Goal: Task Accomplishment & Management: Complete application form

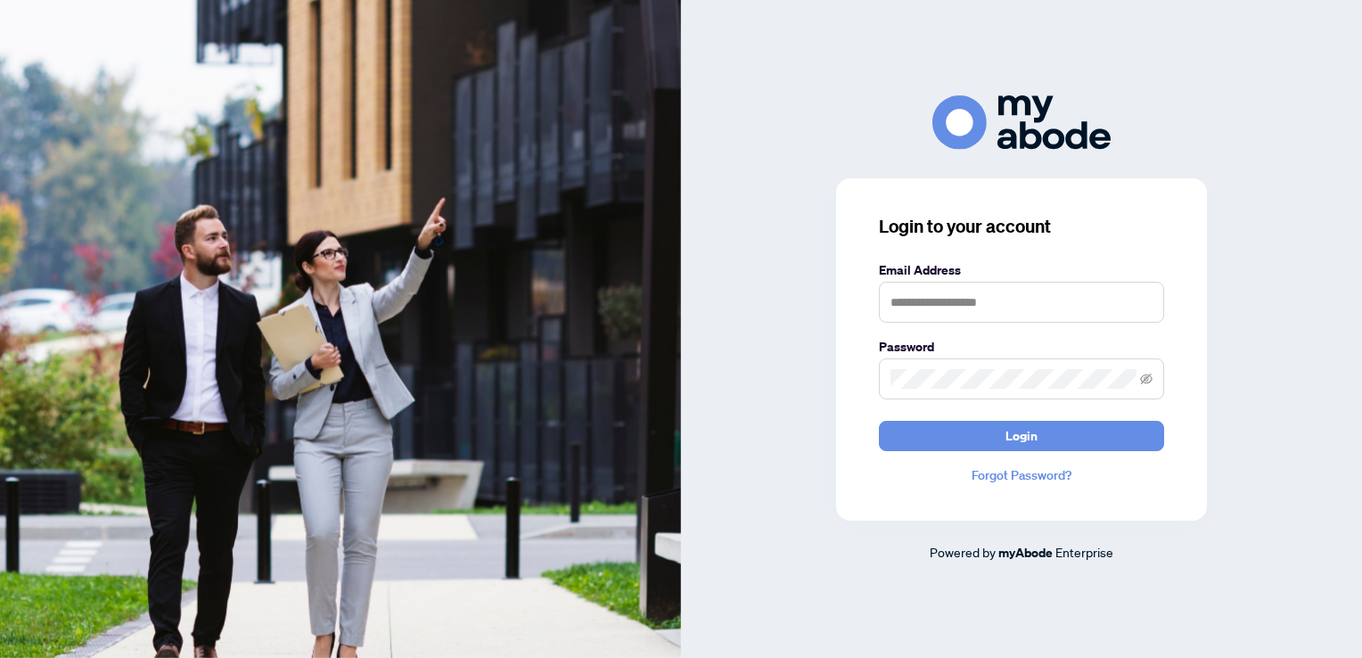
click at [991, 280] on label "Email Address" at bounding box center [1021, 270] width 285 height 20
click at [994, 296] on input "text" at bounding box center [1021, 302] width 285 height 41
type input "**********"
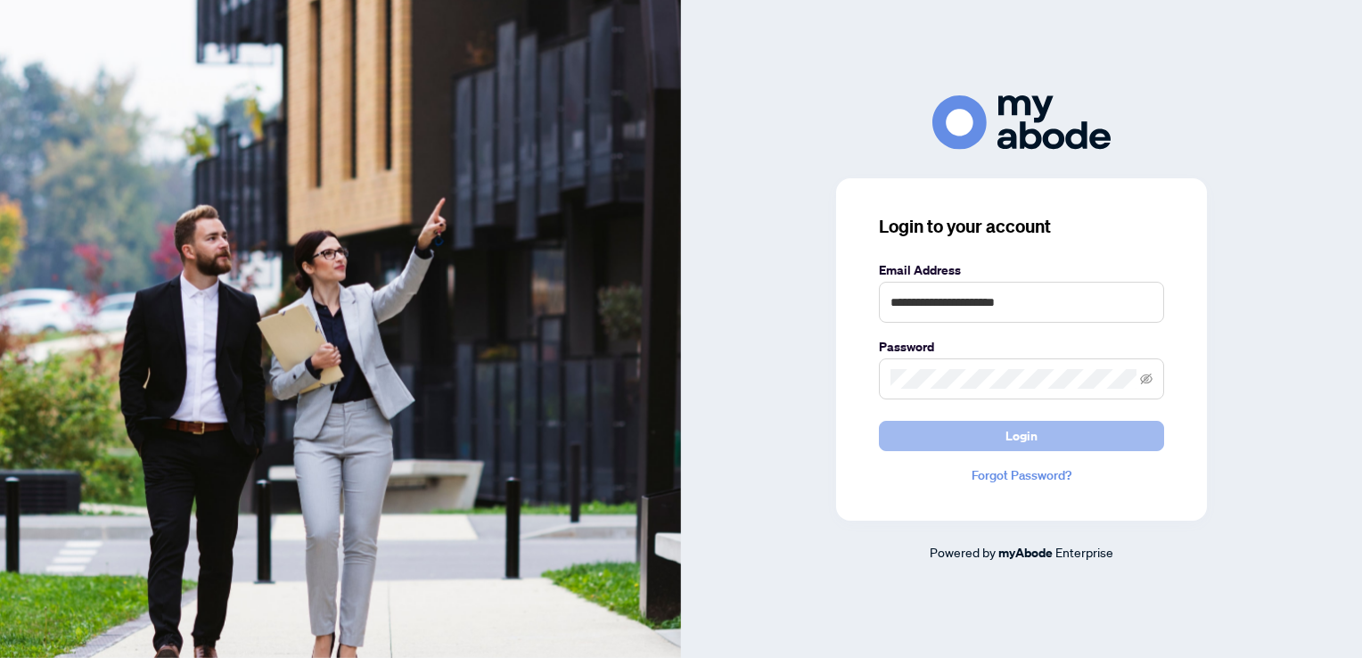
click at [1035, 436] on span "Login" at bounding box center [1021, 435] width 32 height 29
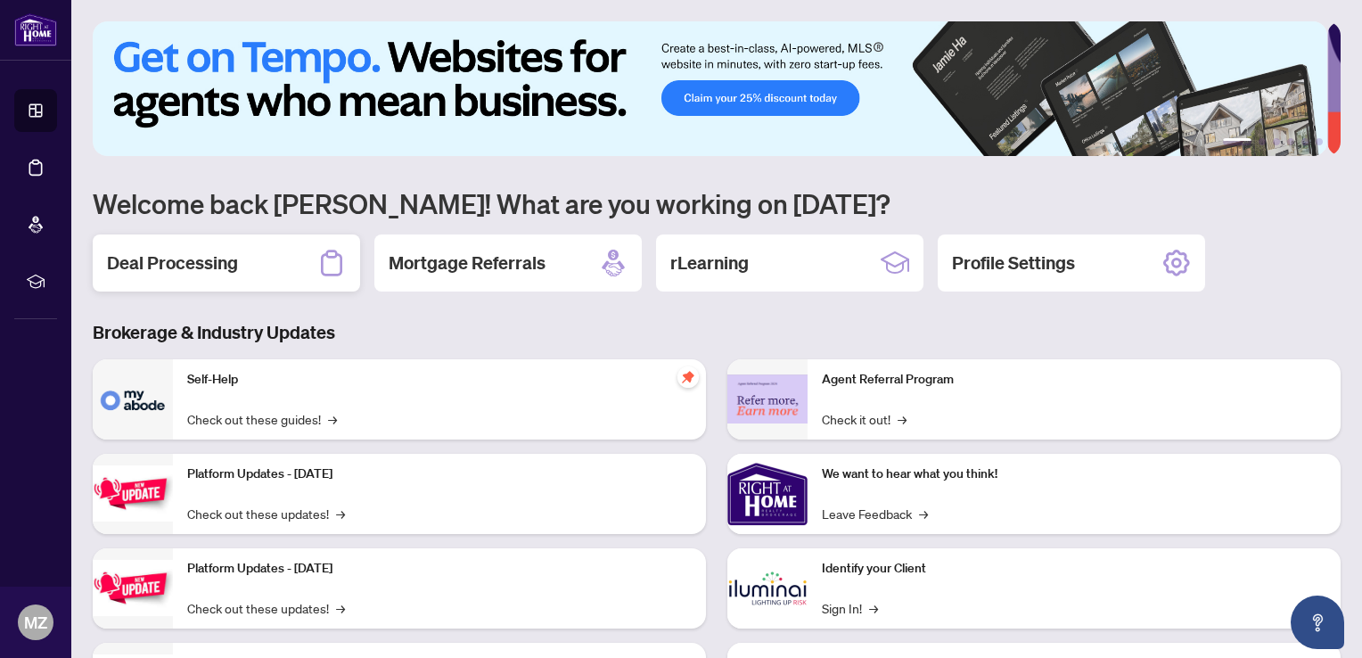
click at [173, 262] on h2 "Deal Processing" at bounding box center [172, 262] width 131 height 25
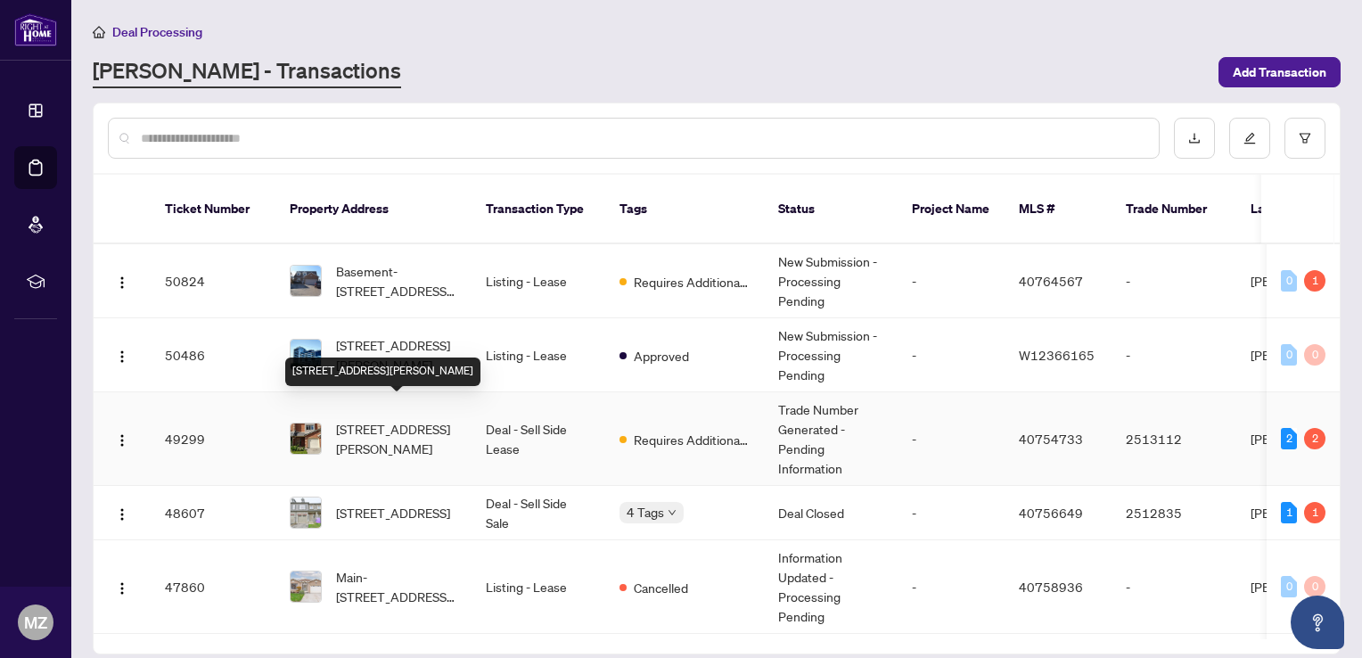
click at [407, 419] on span "[STREET_ADDRESS][PERSON_NAME]" at bounding box center [396, 438] width 121 height 39
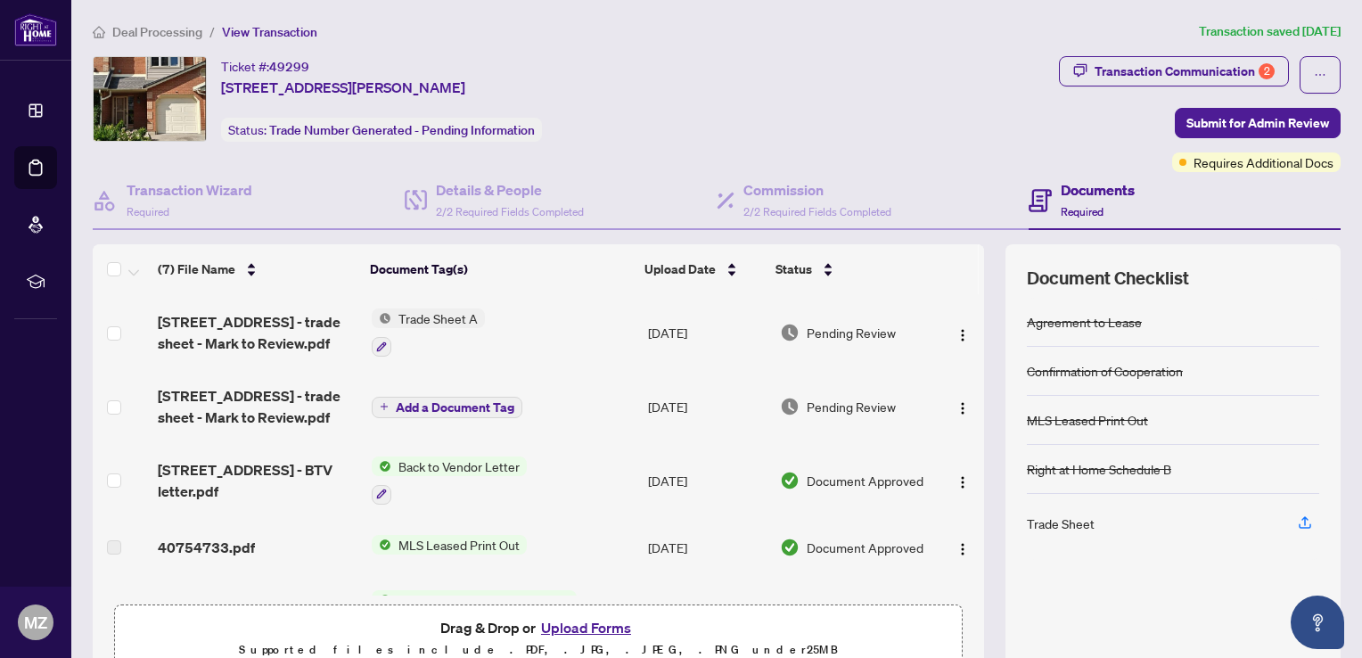
click at [430, 317] on span "Trade Sheet A" at bounding box center [438, 318] width 94 height 20
click at [396, 406] on span "Trade Sheet A" at bounding box center [390, 403] width 94 height 20
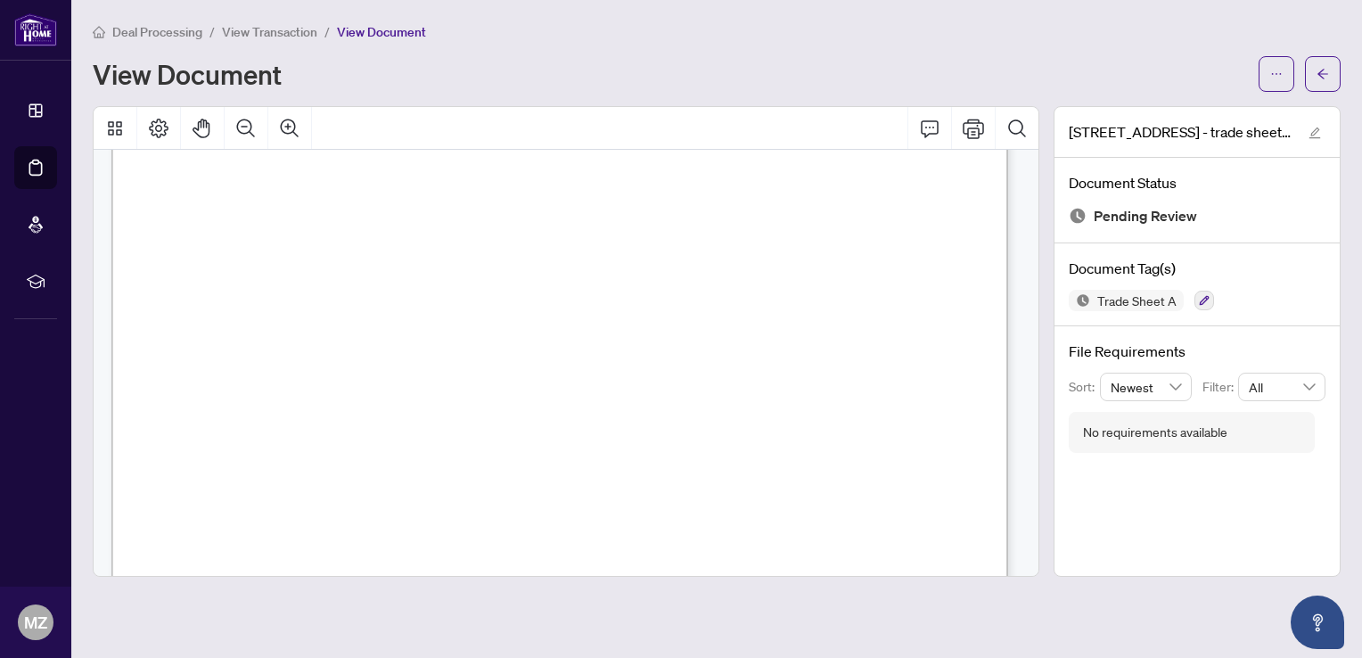
scroll to position [89, 0]
click at [1324, 77] on icon "arrow-left" at bounding box center [1322, 74] width 12 height 12
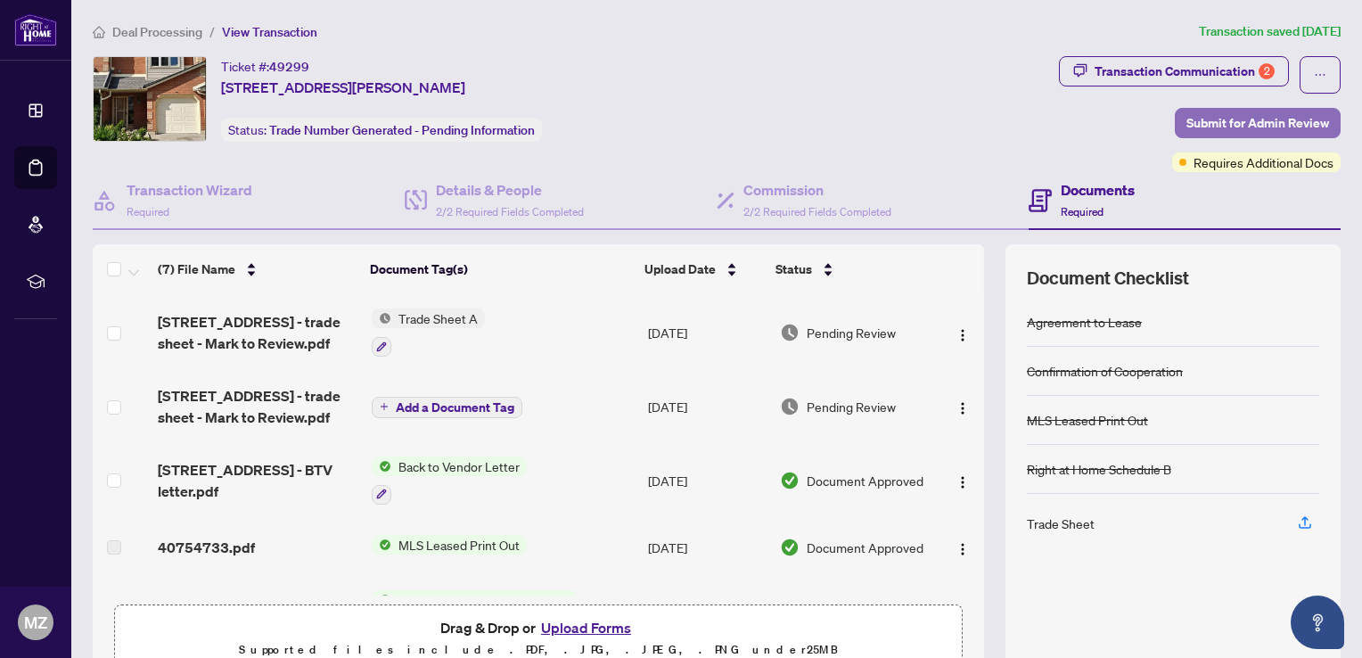
click at [1260, 115] on span "Submit for Admin Review" at bounding box center [1257, 123] width 143 height 29
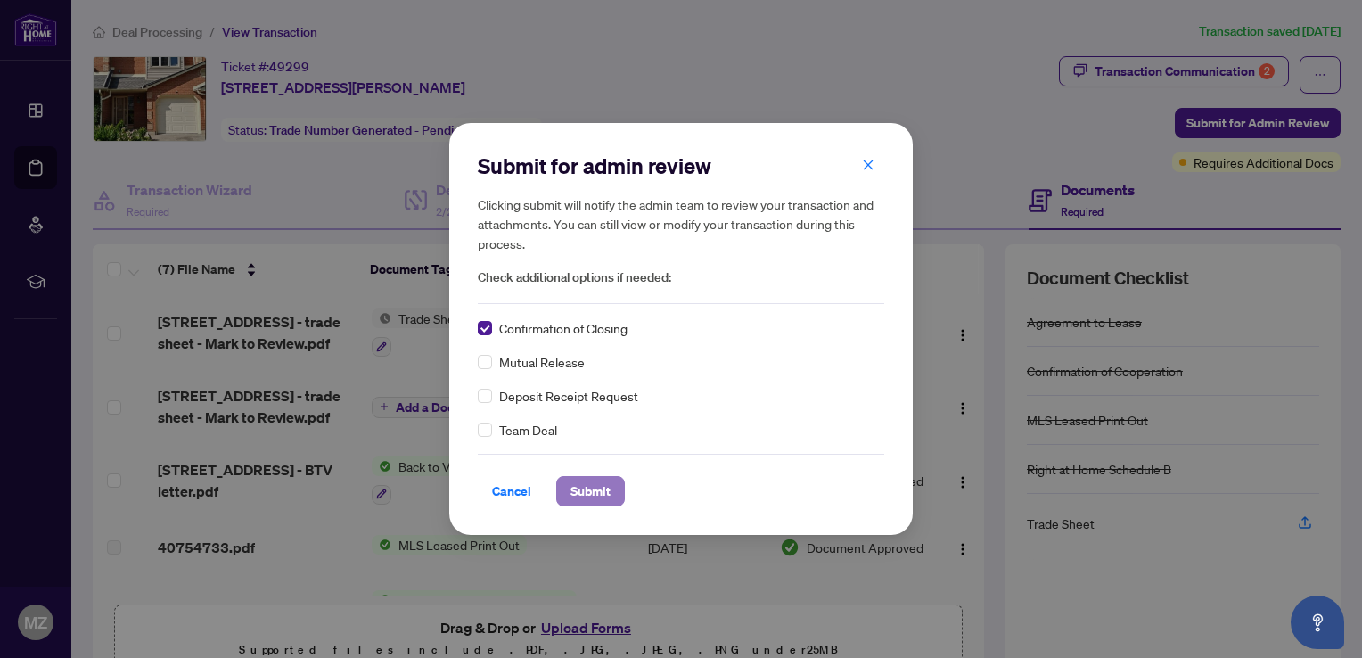
click at [590, 494] on span "Submit" at bounding box center [590, 491] width 40 height 29
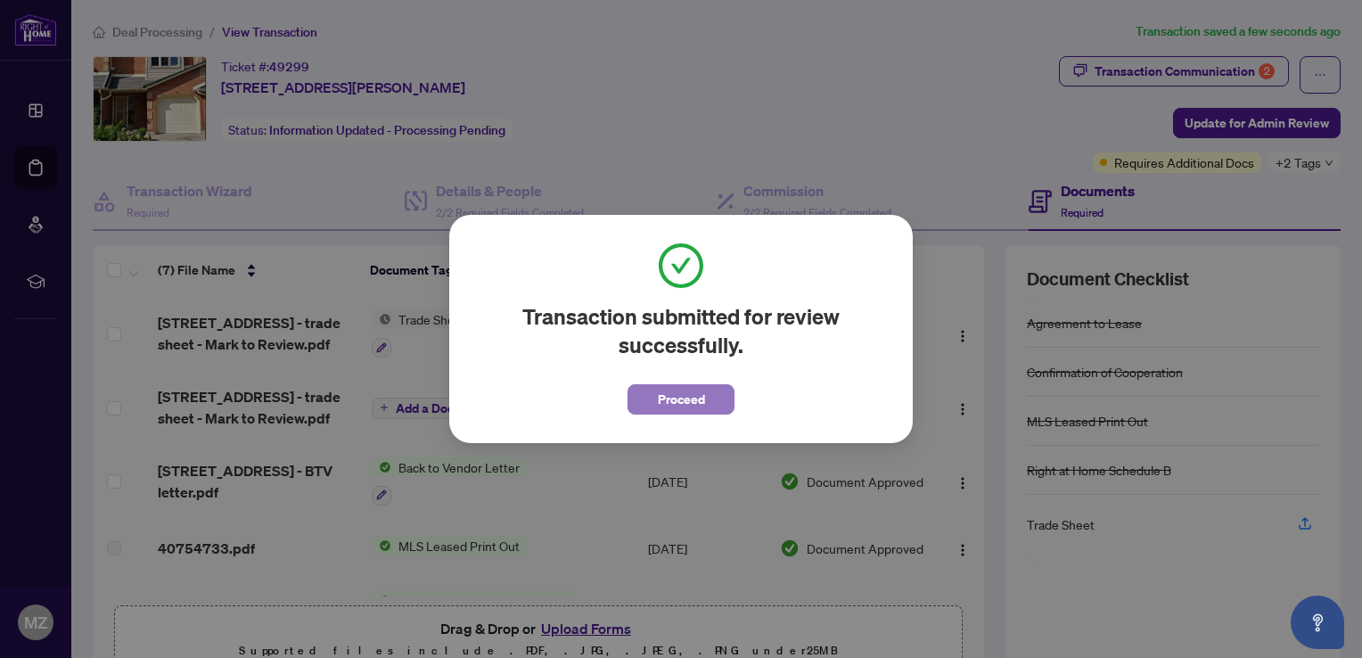
click at [682, 402] on span "Proceed" at bounding box center [681, 399] width 47 height 29
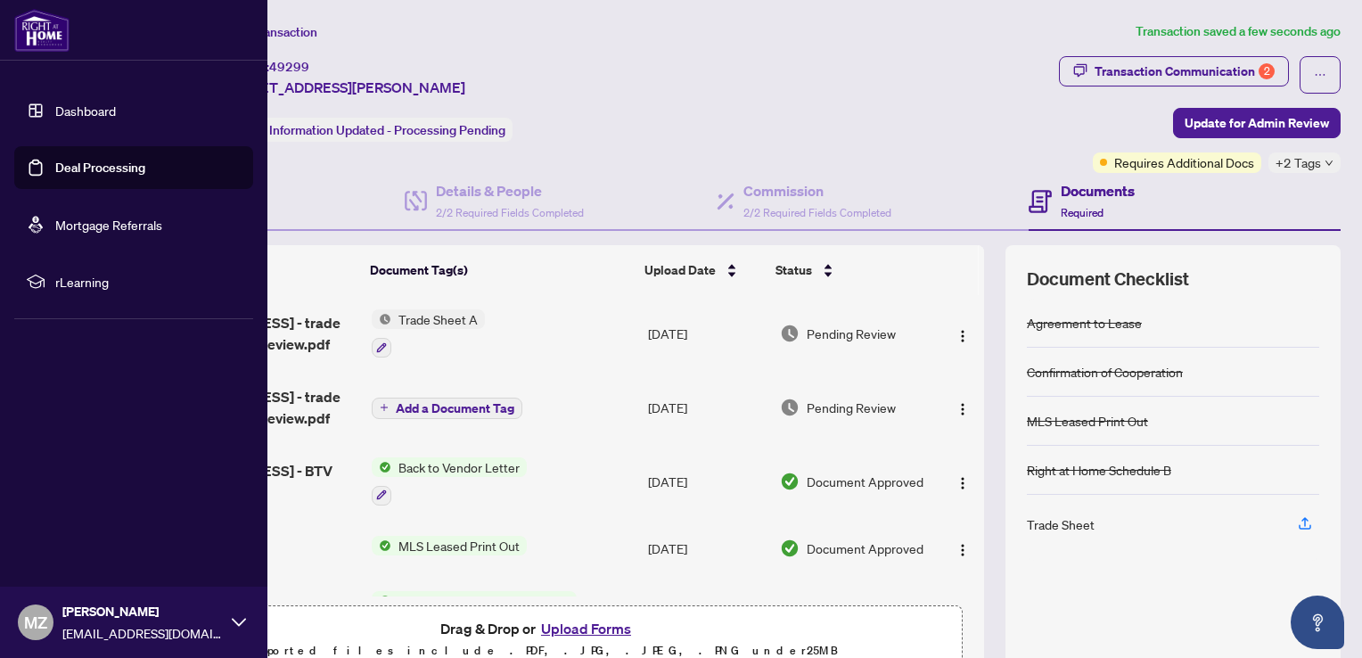
click at [81, 106] on link "Dashboard" at bounding box center [85, 110] width 61 height 16
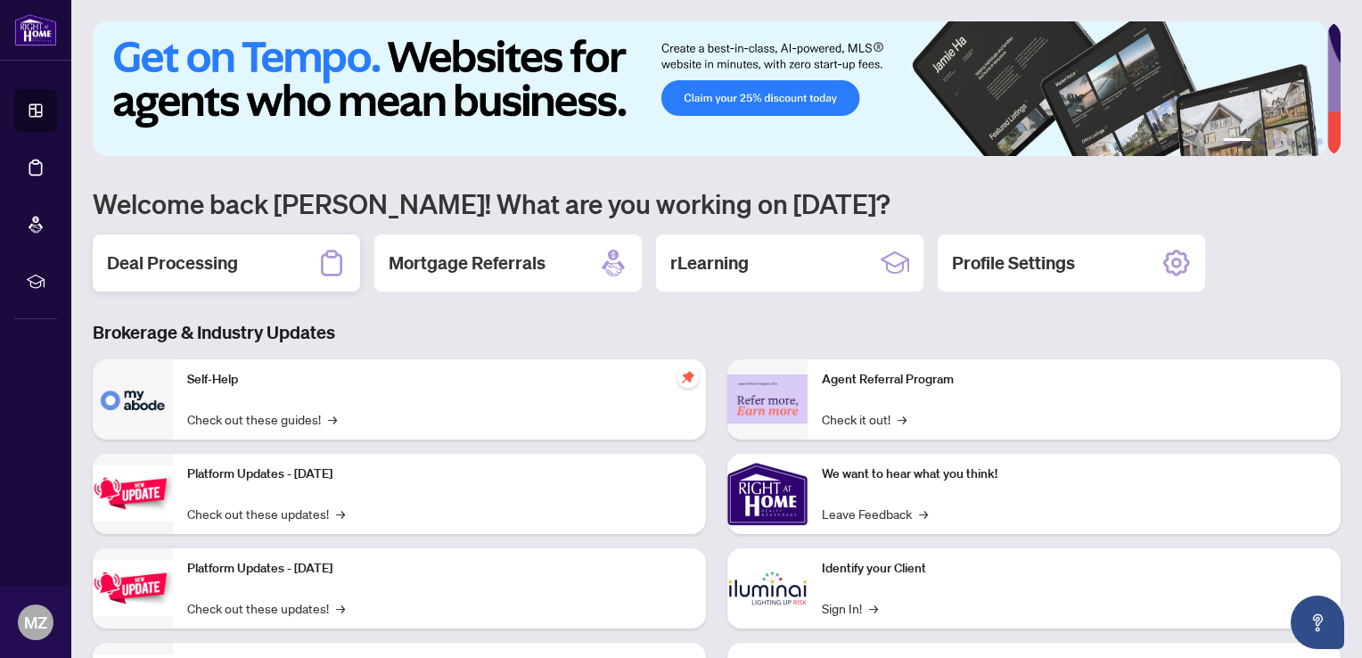
click at [232, 258] on h2 "Deal Processing" at bounding box center [172, 262] width 131 height 25
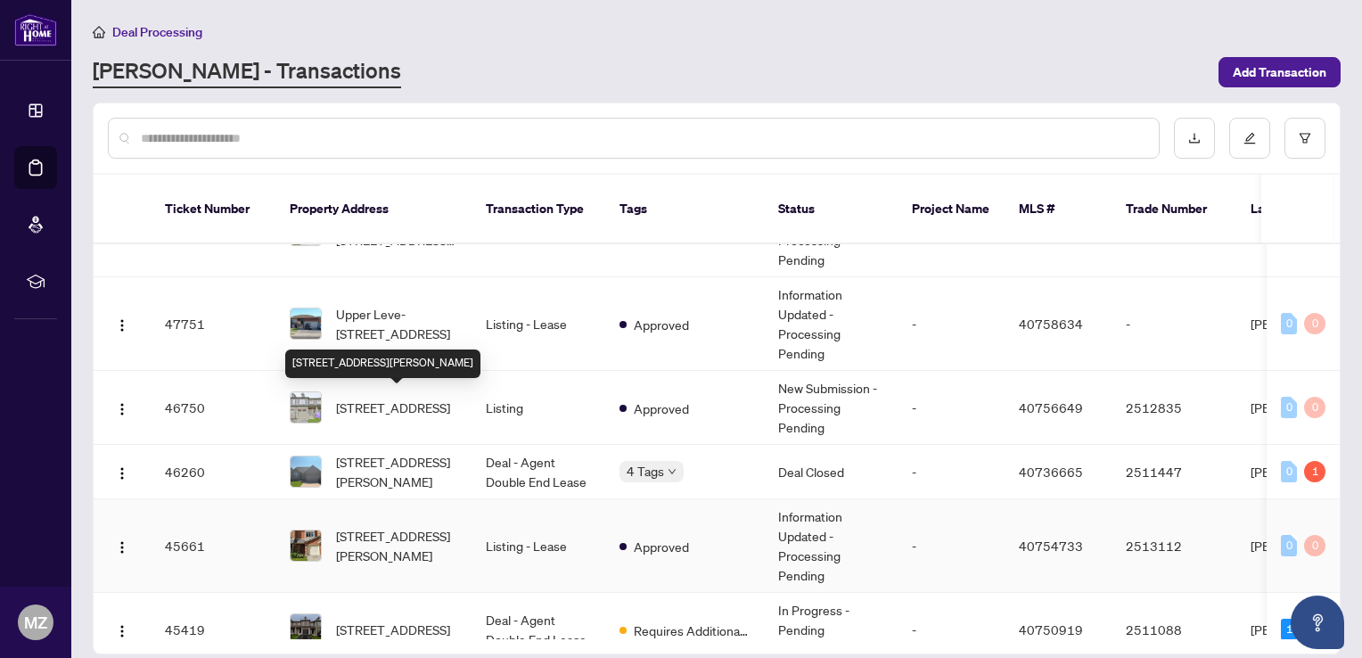
scroll to position [535, 0]
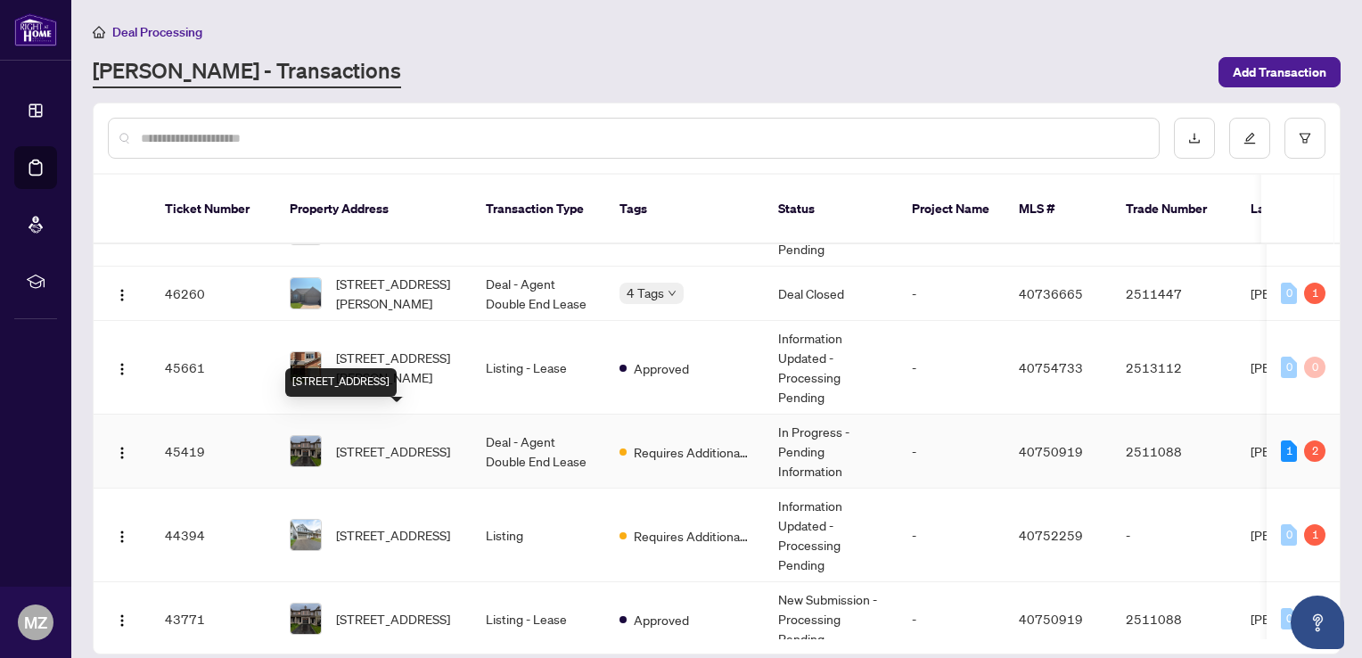
click at [384, 441] on span "42 Dayman Drive, Ancaster, ON L9K 0J9, Canada" at bounding box center [393, 451] width 114 height 20
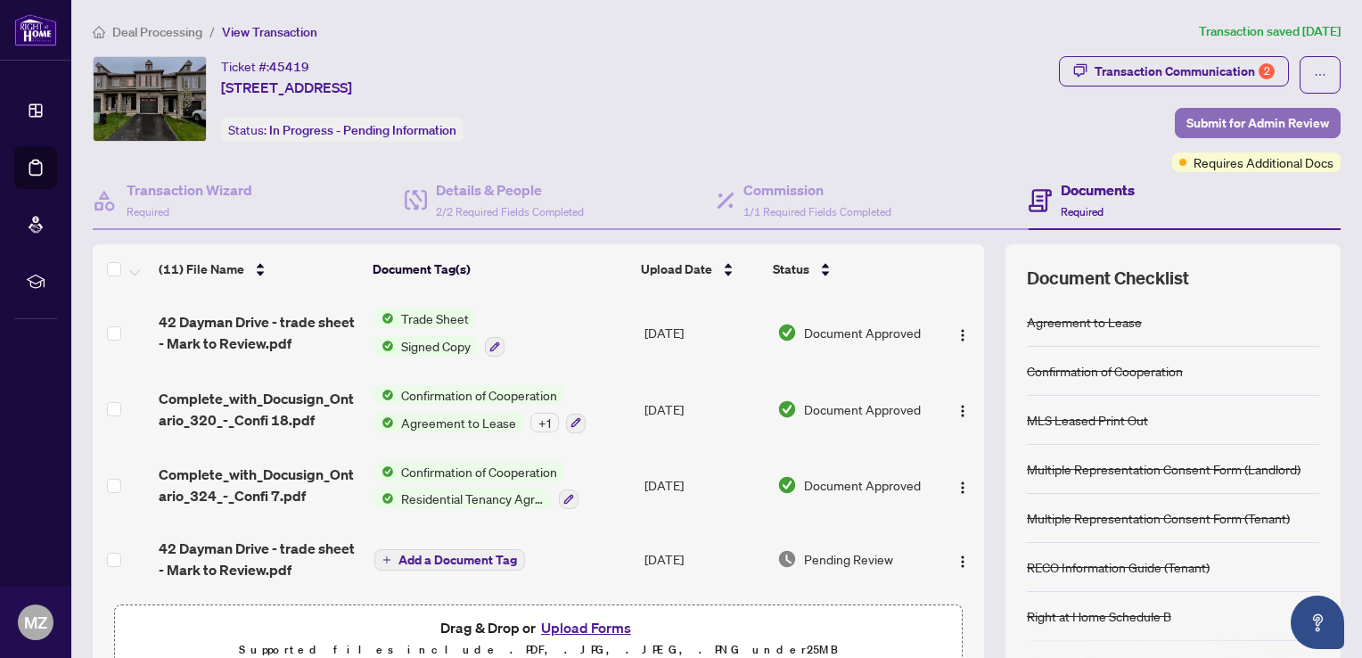
click at [1237, 119] on span "Submit for Admin Review" at bounding box center [1257, 123] width 143 height 29
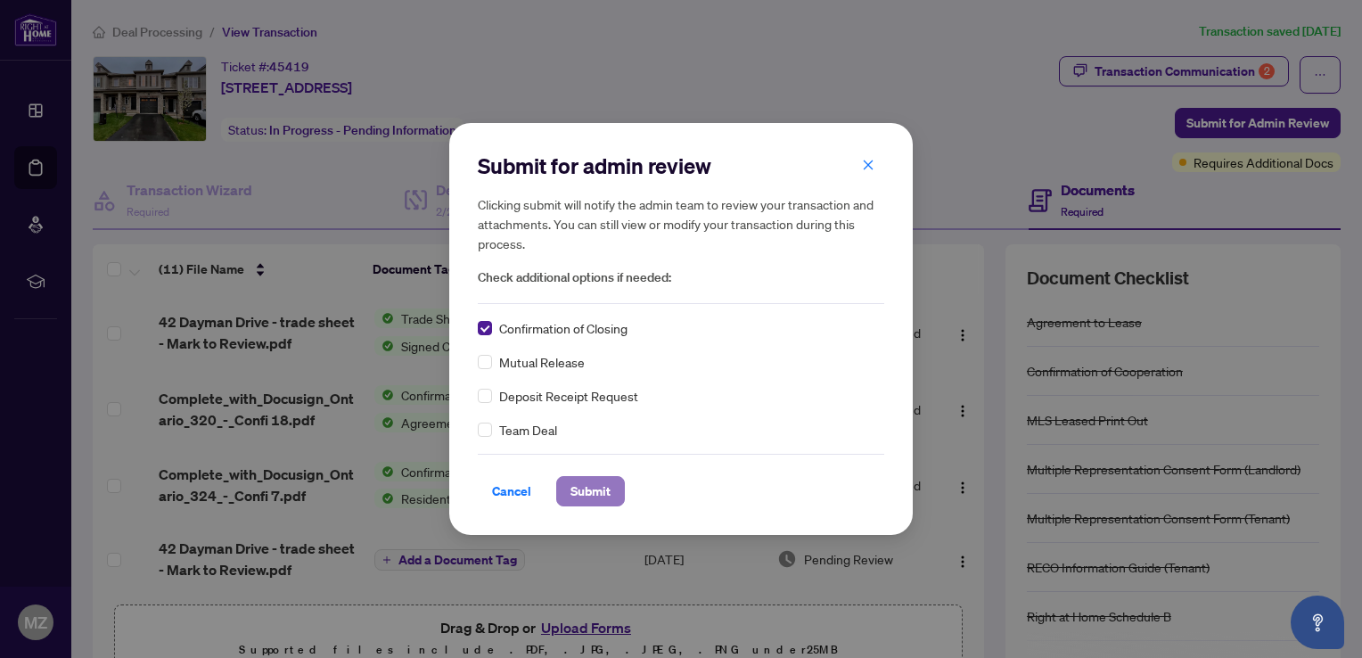
click at [592, 497] on span "Submit" at bounding box center [590, 491] width 40 height 29
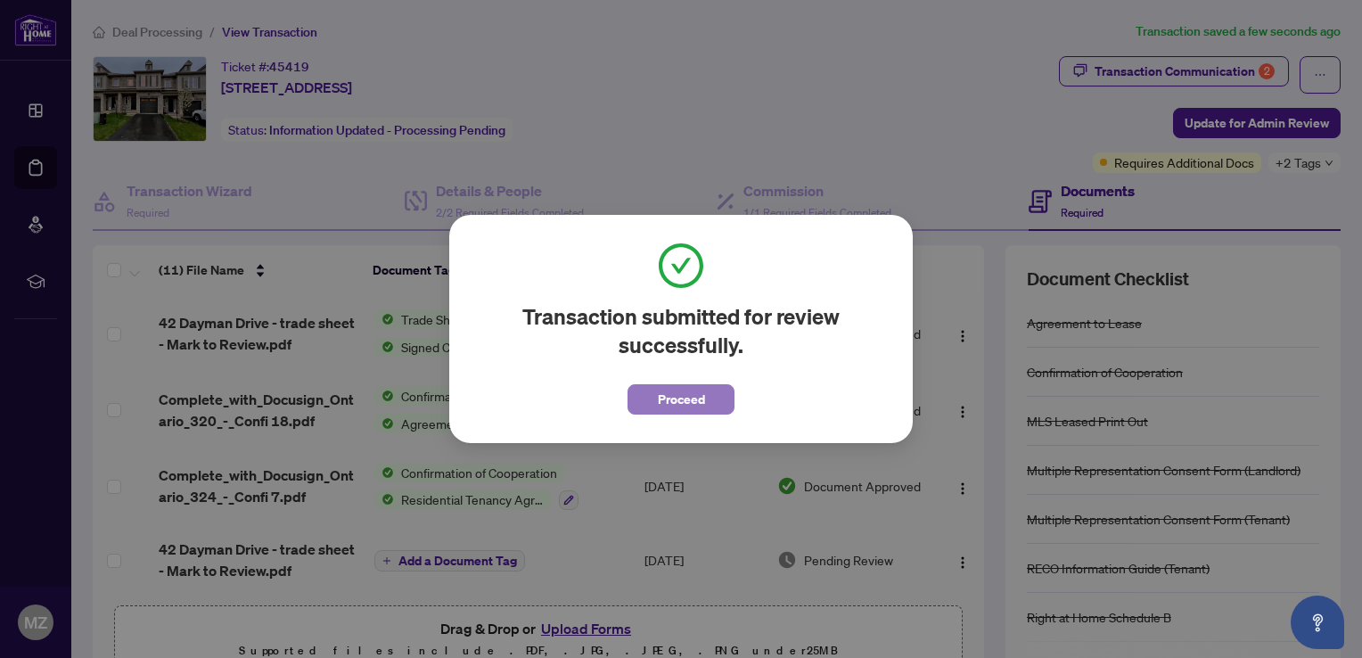
click at [699, 398] on span "Proceed" at bounding box center [681, 399] width 47 height 29
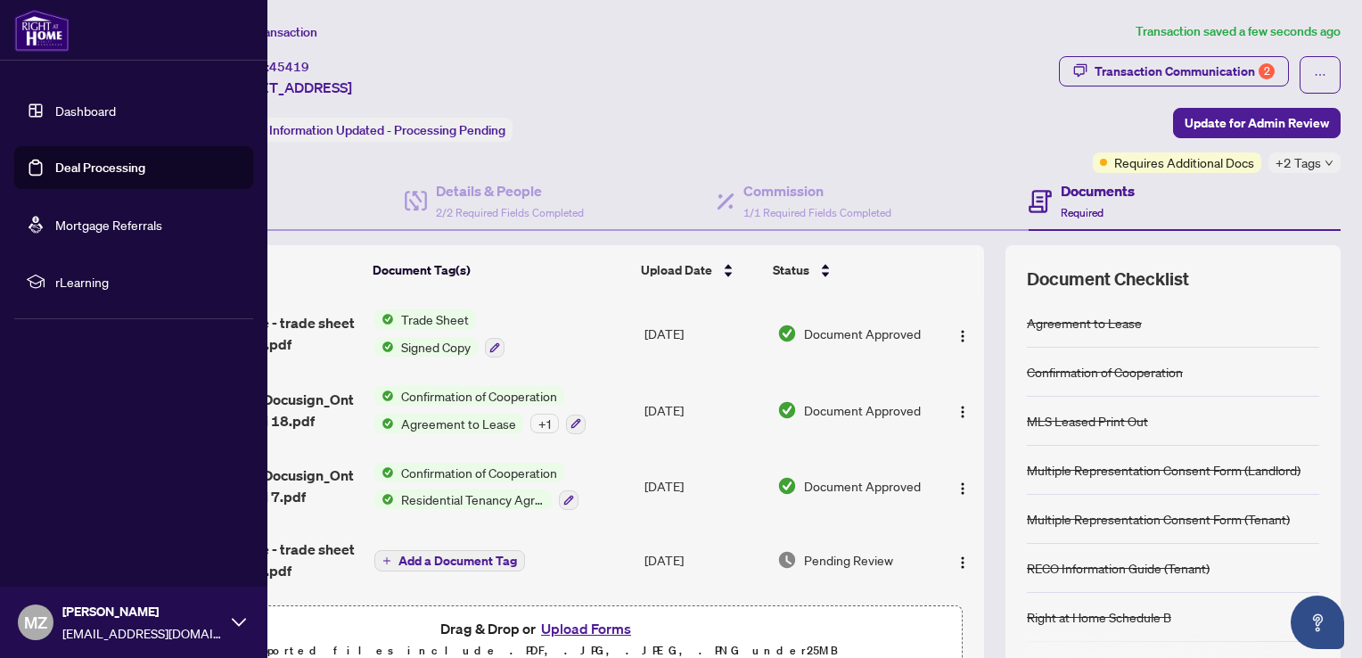
click at [93, 105] on link "Dashboard" at bounding box center [85, 110] width 61 height 16
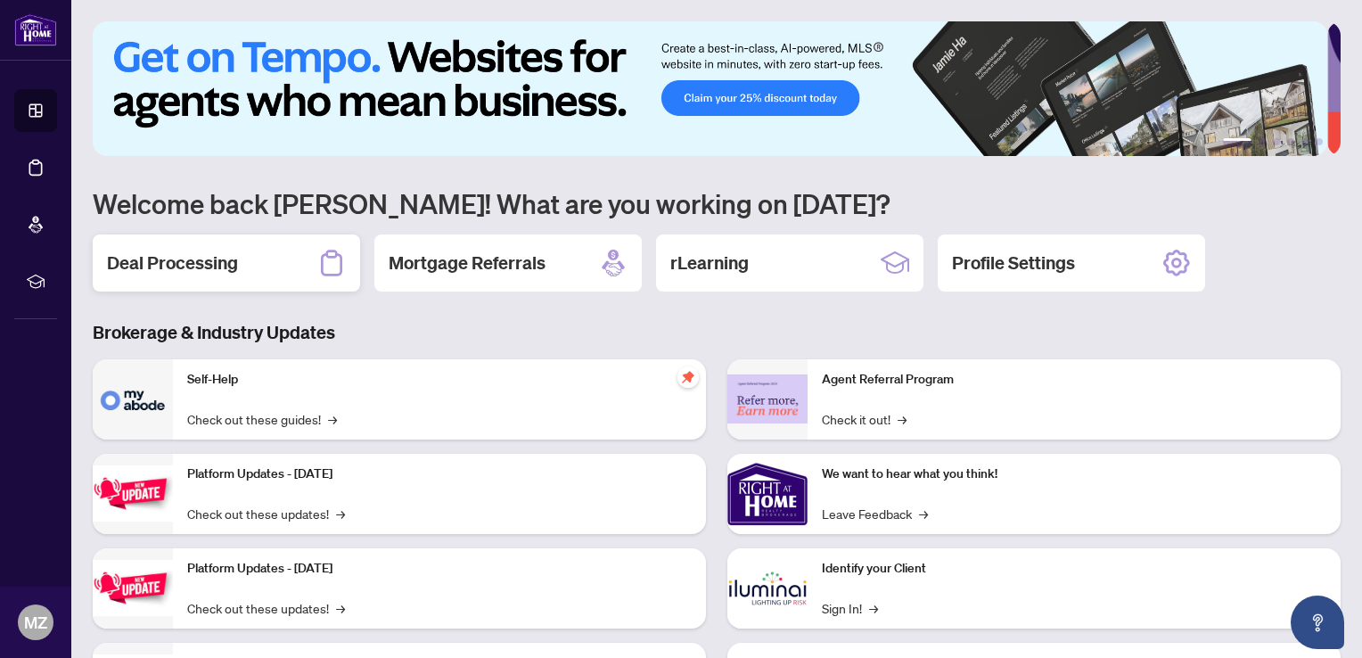
click at [225, 273] on h2 "Deal Processing" at bounding box center [172, 262] width 131 height 25
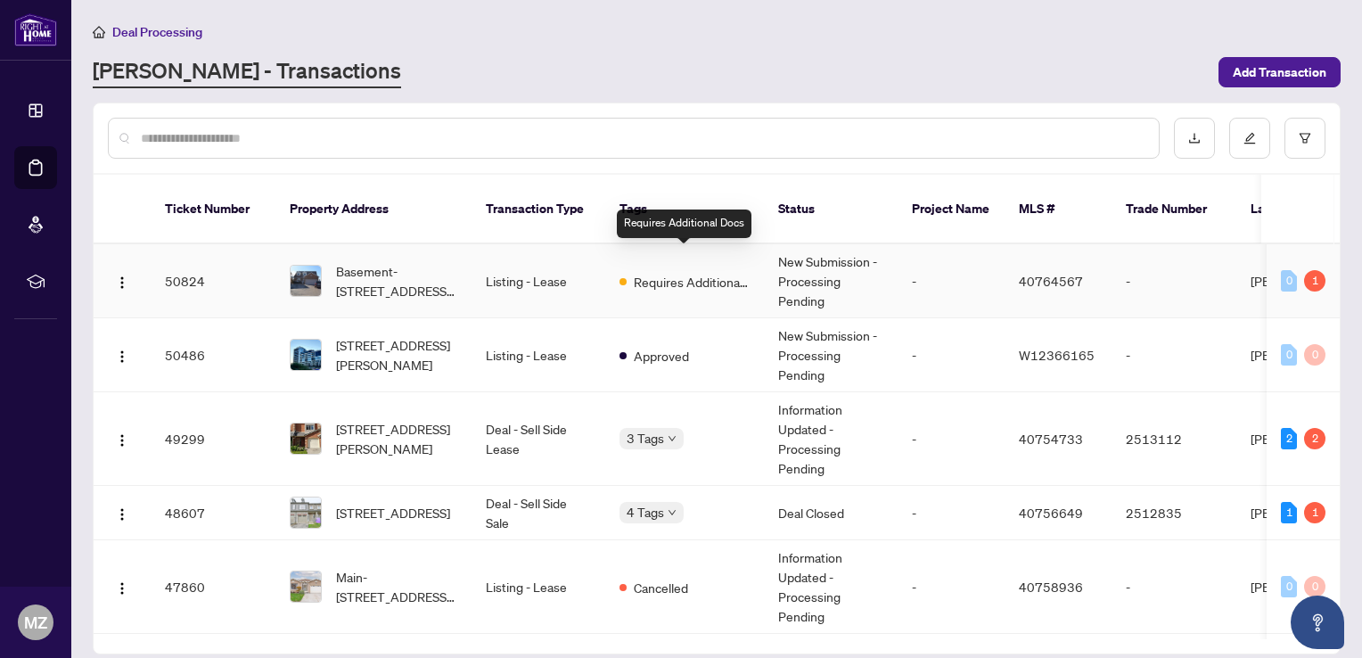
click at [675, 272] on span "Requires Additional Docs" at bounding box center [692, 282] width 116 height 20
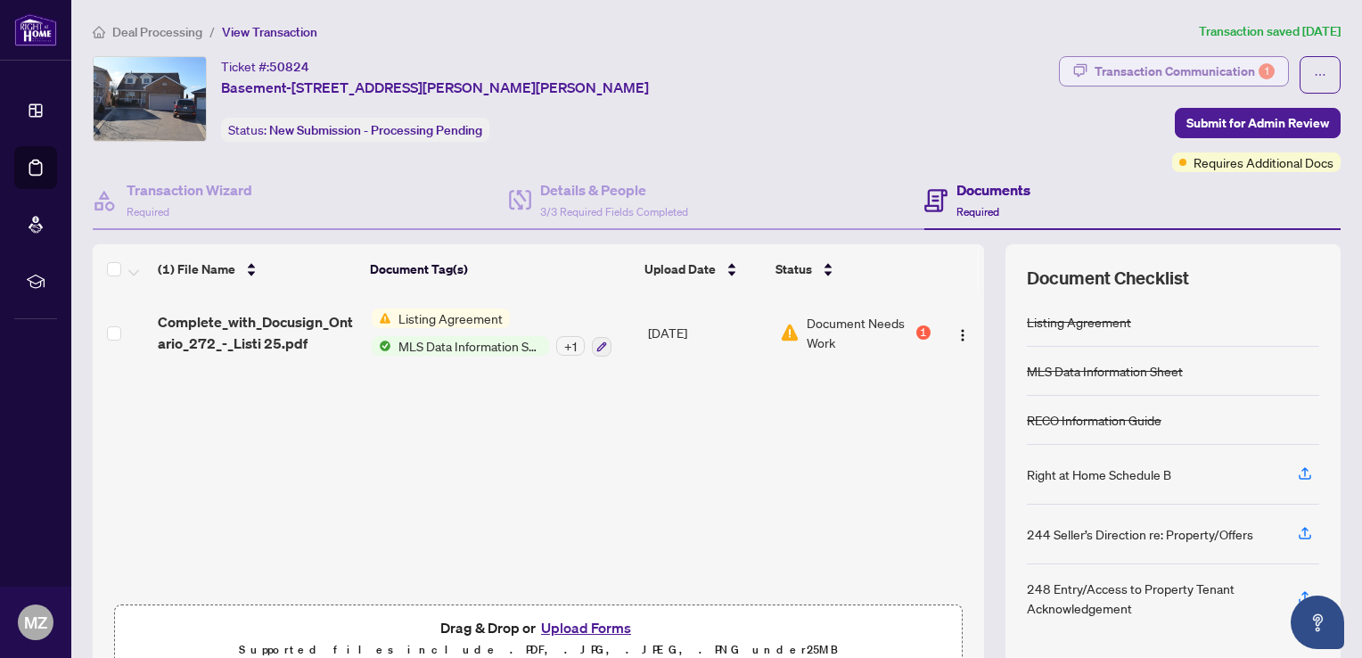
click at [1215, 66] on div "Transaction Communication 1" at bounding box center [1184, 71] width 180 height 29
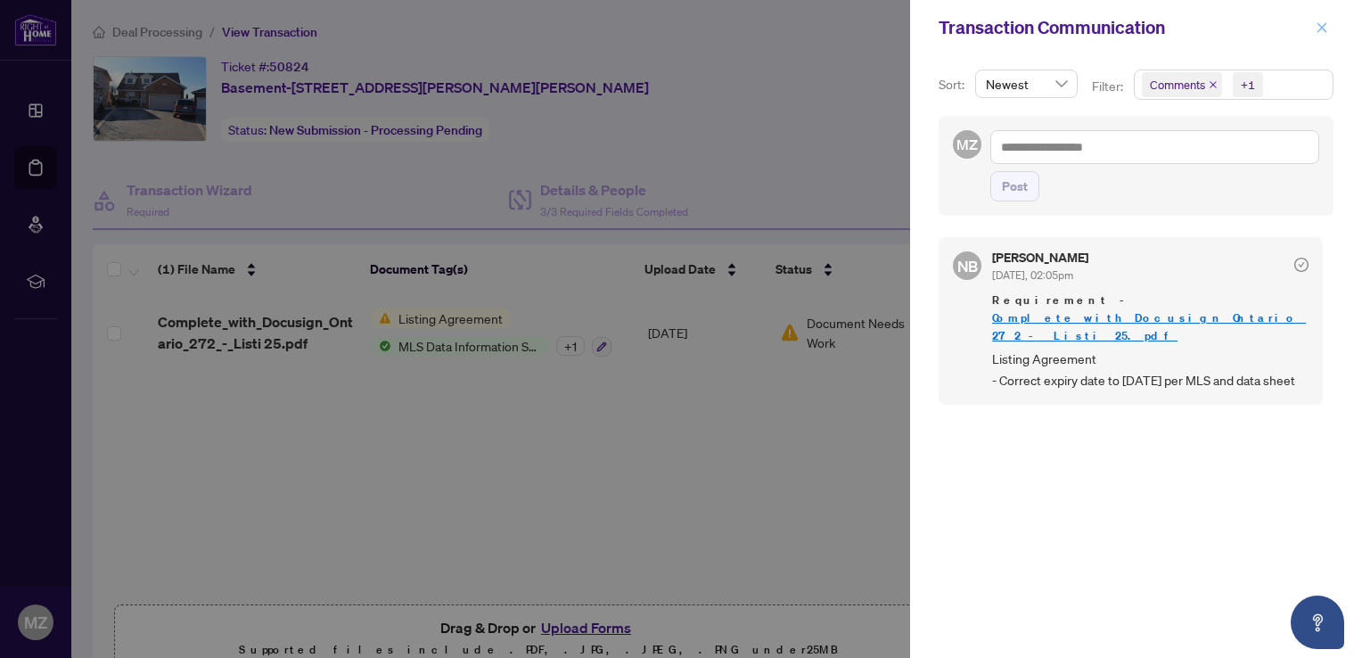
click at [1321, 26] on icon "close" at bounding box center [1321, 27] width 12 height 12
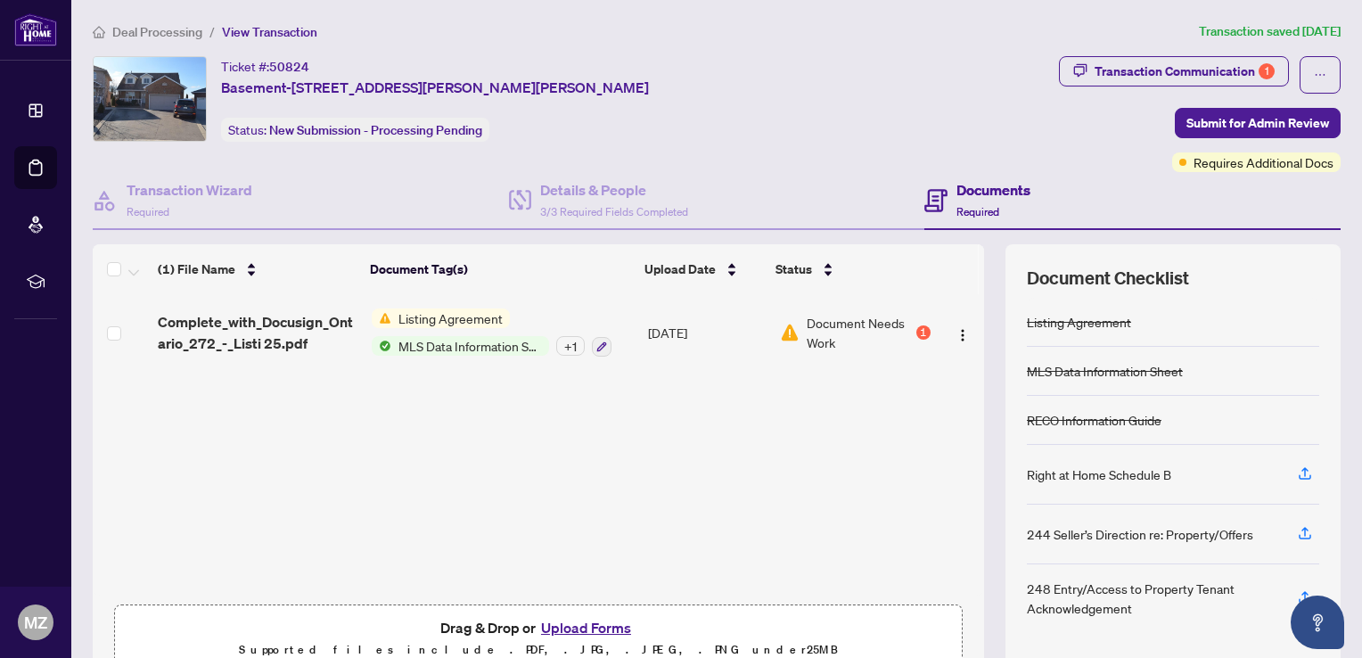
click at [460, 315] on span "Listing Agreement" at bounding box center [450, 318] width 119 height 20
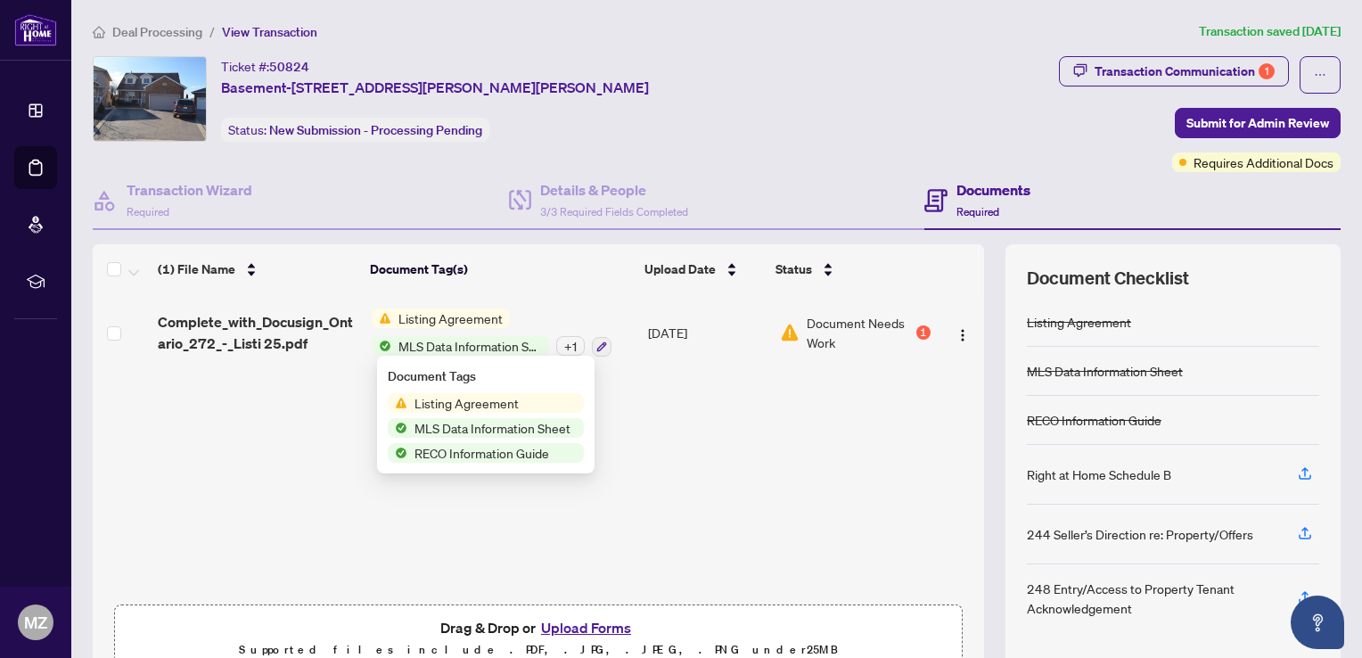
click at [474, 405] on span "Listing Agreement" at bounding box center [466, 403] width 119 height 20
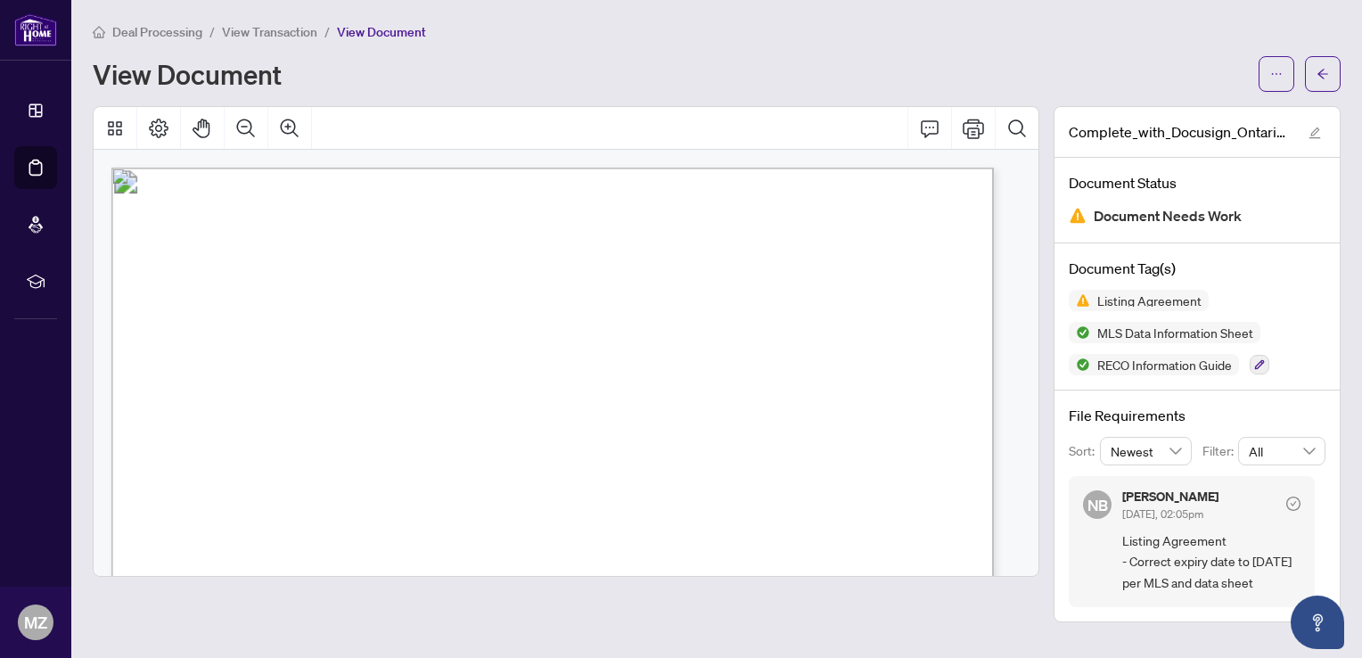
scroll to position [267, 0]
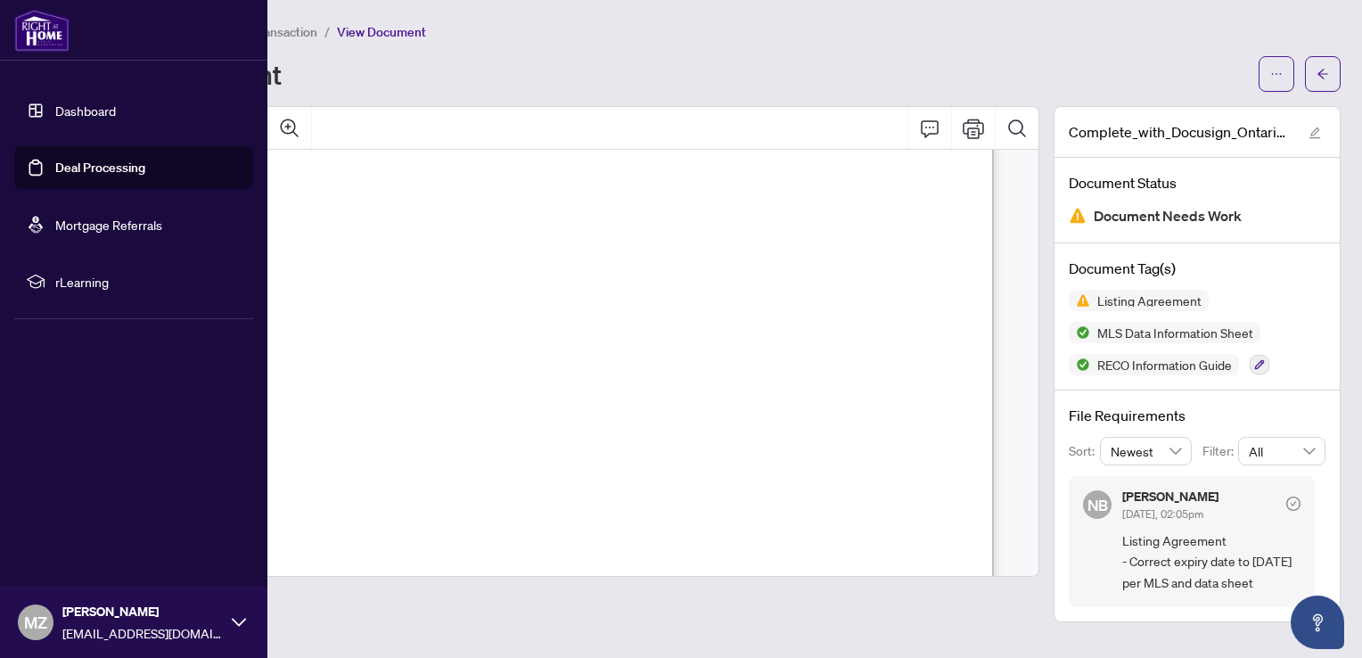
click at [65, 102] on link "Dashboard" at bounding box center [85, 110] width 61 height 16
